Goal: Transaction & Acquisition: Purchase product/service

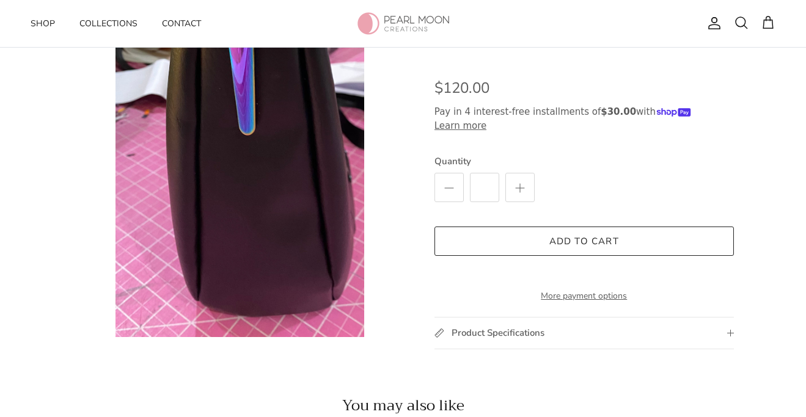
scroll to position [810, 0]
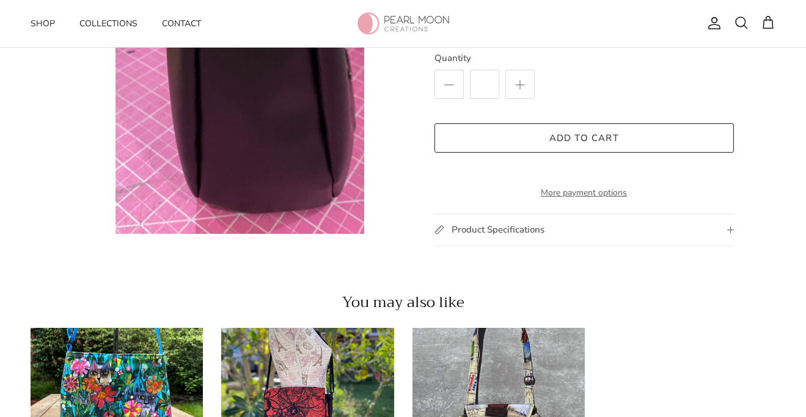
click at [530, 231] on span "Product Specifications" at bounding box center [497, 230] width 93 height 13
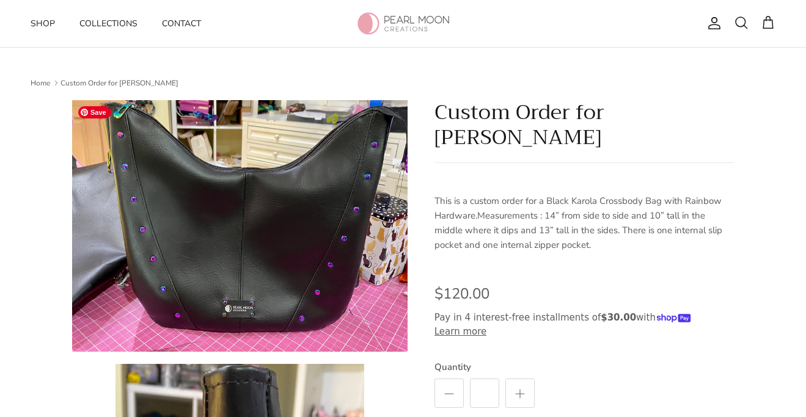
scroll to position [86, 0]
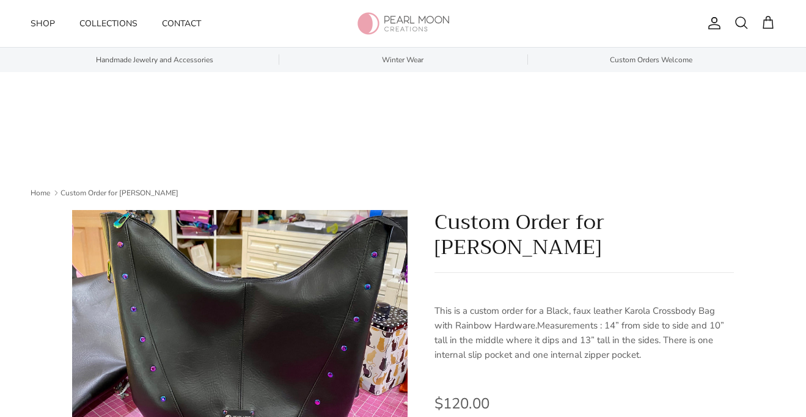
click at [397, 31] on img at bounding box center [403, 23] width 92 height 23
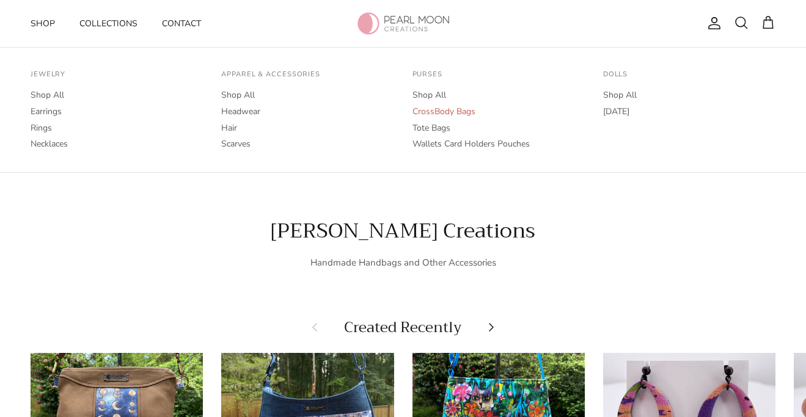
click at [448, 106] on link "CrossBody Bags" at bounding box center [498, 112] width 172 height 16
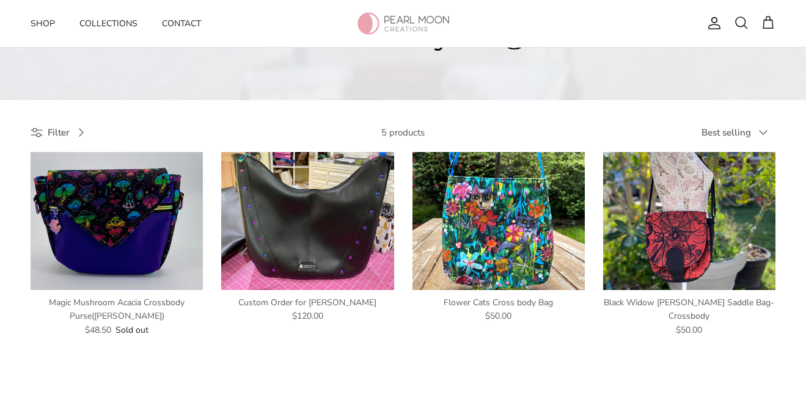
scroll to position [343, 0]
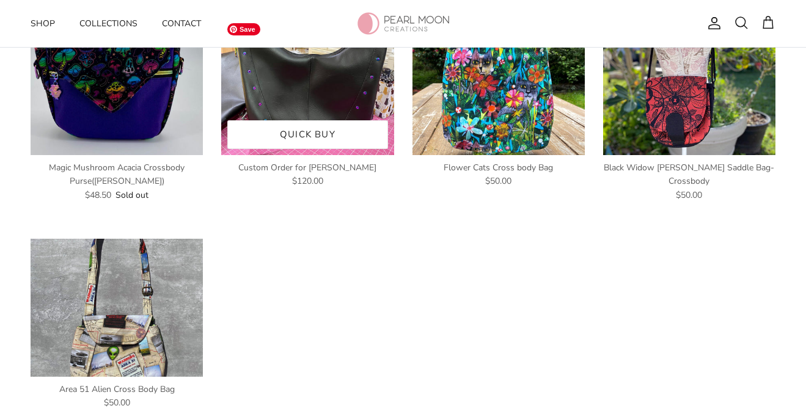
click at [346, 80] on img at bounding box center [307, 86] width 172 height 138
